Goal: Communication & Community: Answer question/provide support

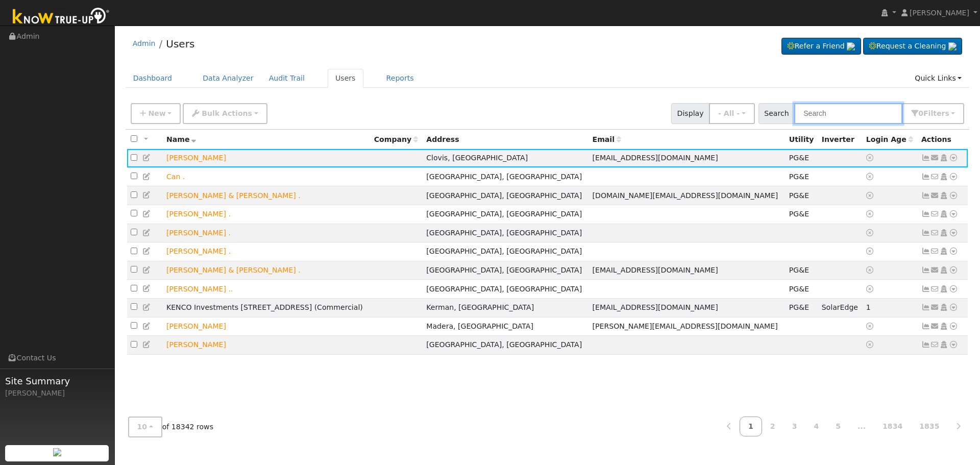
click at [822, 113] on input "text" at bounding box center [849, 113] width 108 height 21
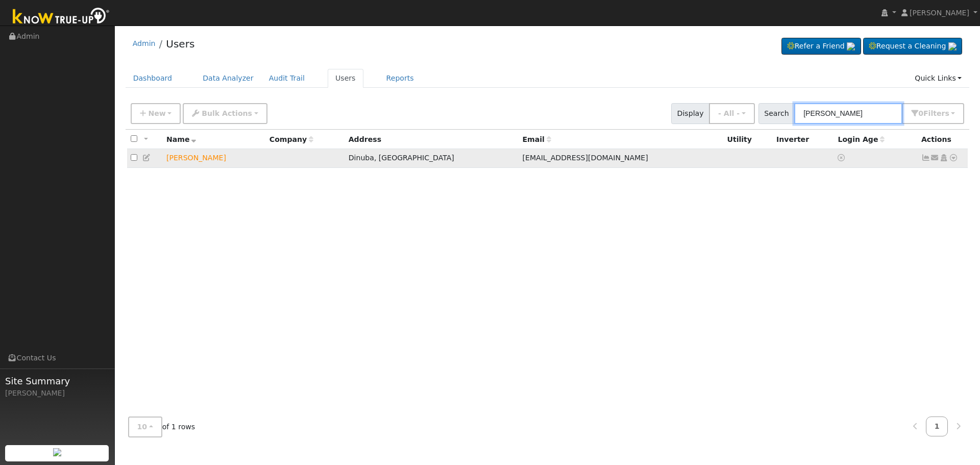
type input "[PERSON_NAME]"
click at [933, 159] on icon at bounding box center [935, 157] width 9 height 7
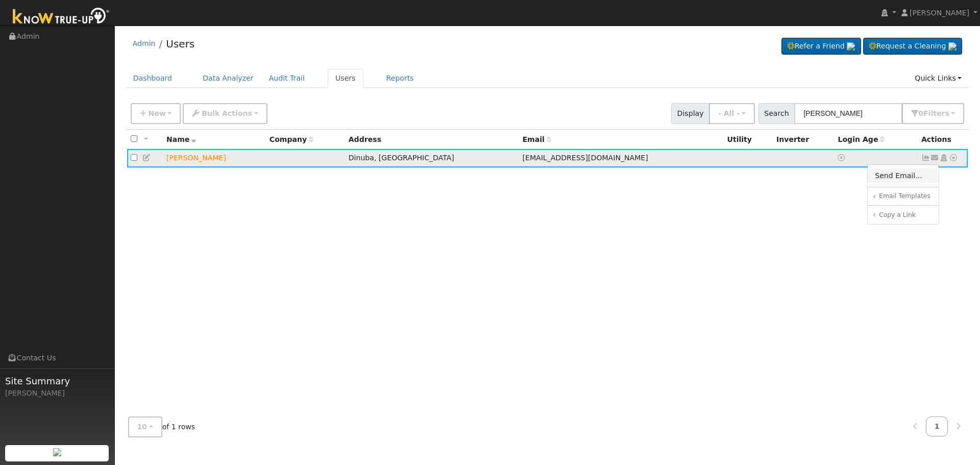
click at [906, 175] on link "Send Email..." at bounding box center [903, 176] width 71 height 14
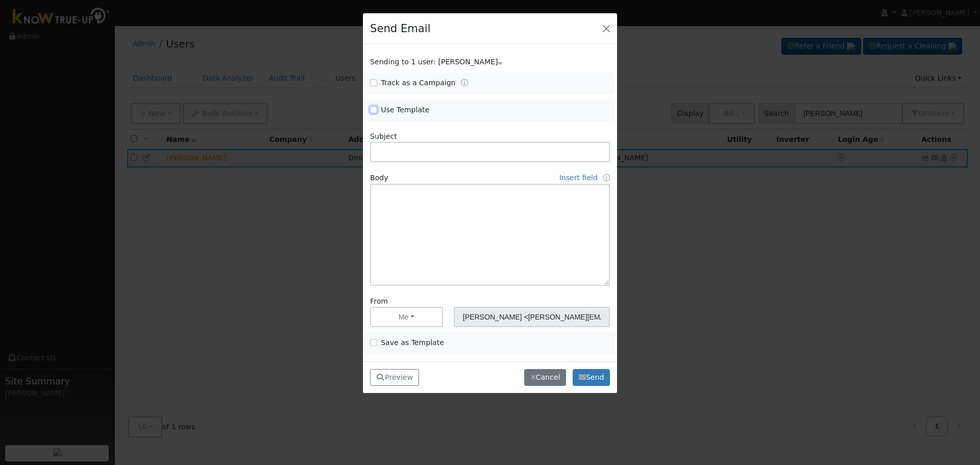
click at [373, 108] on input "Use Template" at bounding box center [373, 109] width 7 height 7
checkbox input "true"
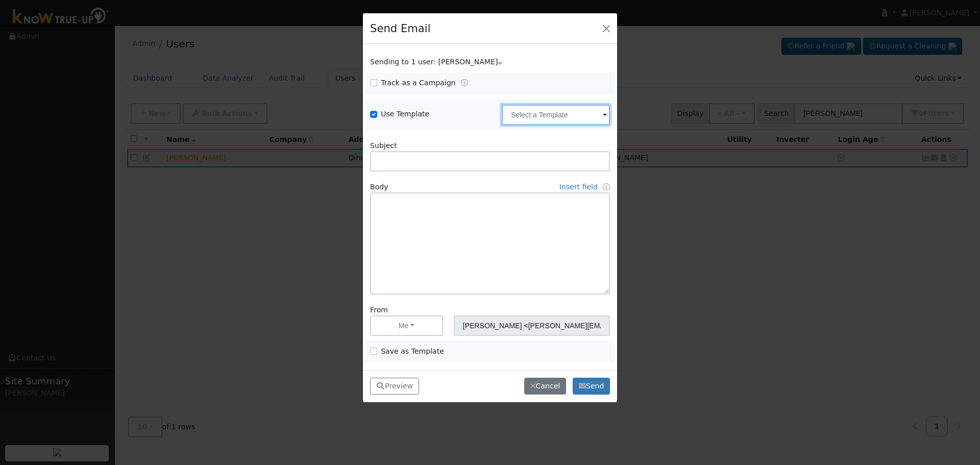
click at [547, 117] on input "text" at bounding box center [556, 115] width 108 height 20
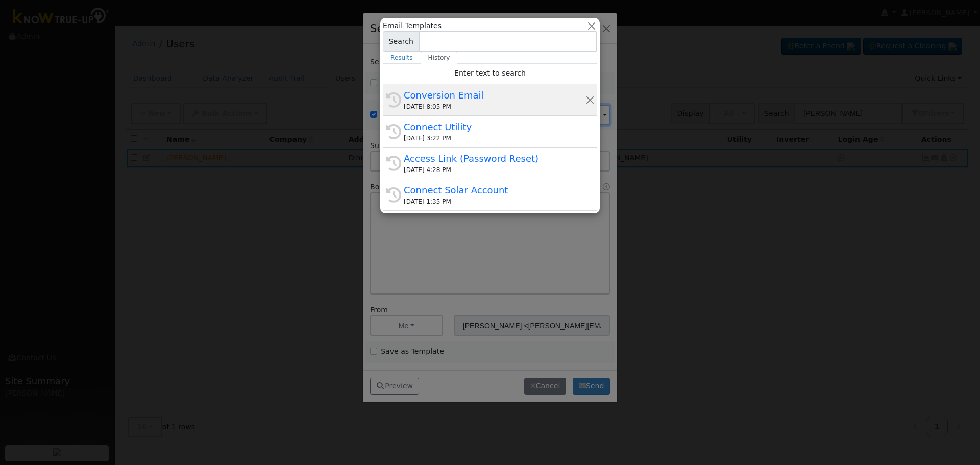
click at [450, 104] on div "[DATE] 8:05 PM" at bounding box center [495, 106] width 182 height 9
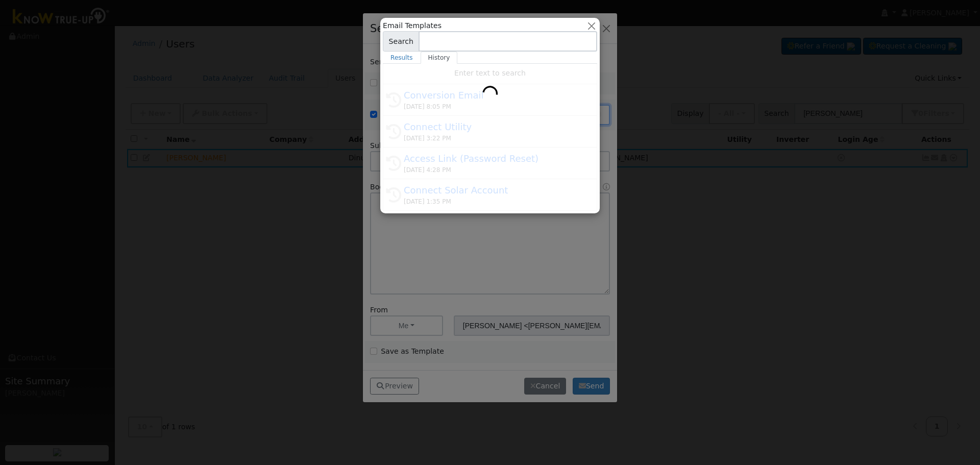
type input "Conversion Email"
type input "Connect Your Utility Account"
type textarea "Dear {user_fname}, The first step is to connect your electric utility account. …"
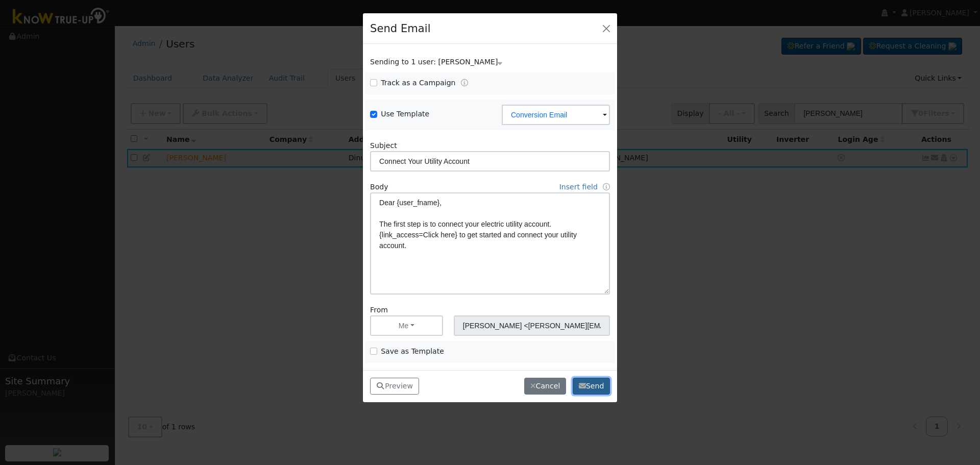
click at [592, 389] on button "Send" at bounding box center [591, 386] width 37 height 17
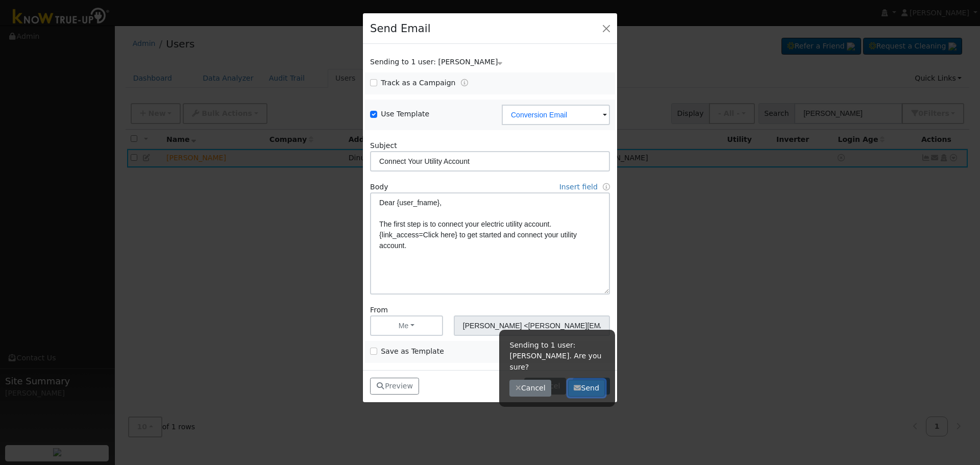
click at [586, 380] on button "Send" at bounding box center [586, 388] width 37 height 17
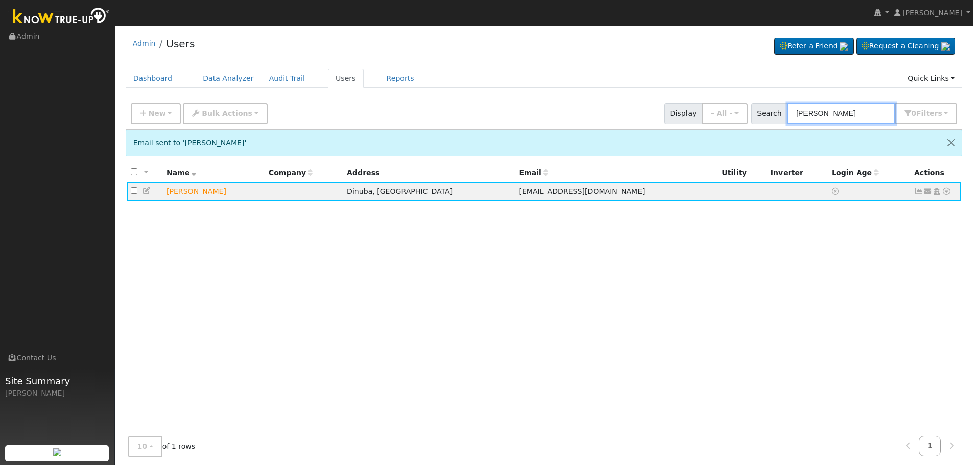
drag, startPoint x: 866, startPoint y: 119, endPoint x: 521, endPoint y: 115, distance: 345.2
click at [543, 117] on div "New Add User Quick Add Quick Connect Quick Convert Lead Bulk Actions Send Email…" at bounding box center [544, 112] width 830 height 25
